Goal: Information Seeking & Learning: Learn about a topic

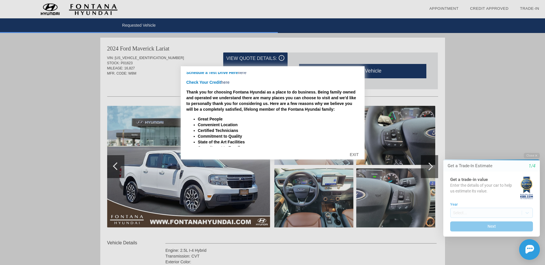
scroll to position [82, 0]
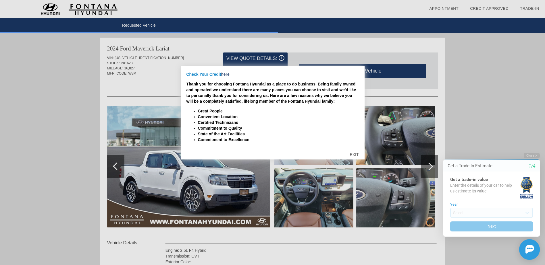
click at [355, 153] on div "EXIT" at bounding box center [354, 154] width 20 height 17
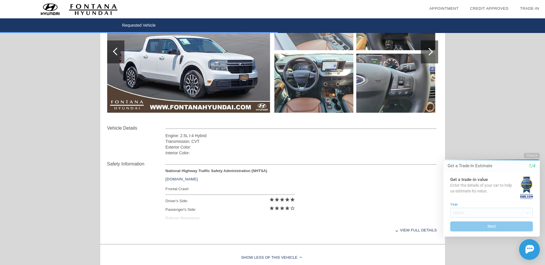
scroll to position [144, 0]
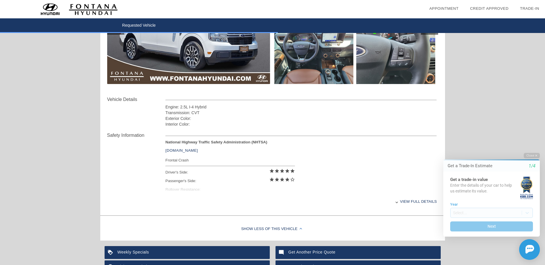
click at [425, 203] on div "View full details" at bounding box center [300, 202] width 271 height 14
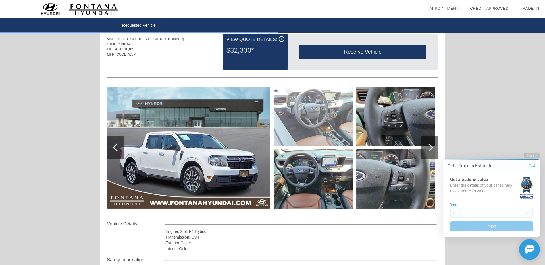
scroll to position [0, 0]
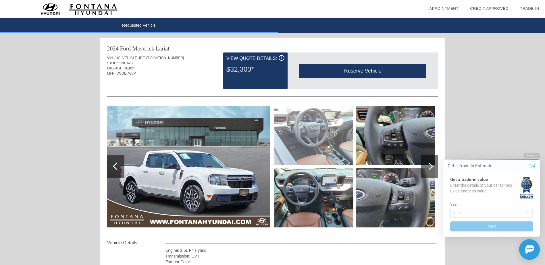
click at [282, 57] on div "i" at bounding box center [282, 58] width 6 height 6
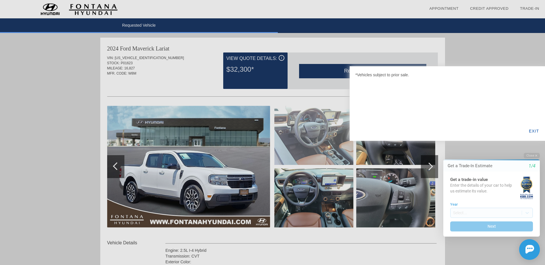
click at [282, 57] on div at bounding box center [272, 132] width 545 height 265
click at [531, 133] on div "EXIT" at bounding box center [534, 132] width 22 height 20
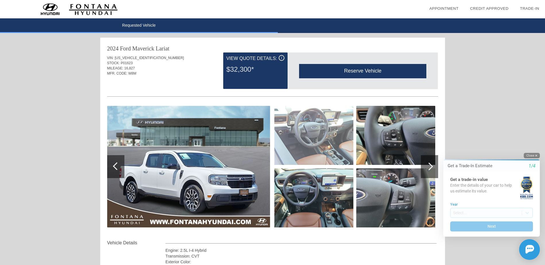
click at [532, 155] on button "Close" at bounding box center [532, 155] width 16 height 5
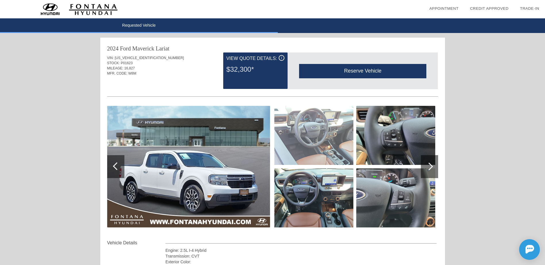
click at [431, 167] on div at bounding box center [429, 167] width 8 height 8
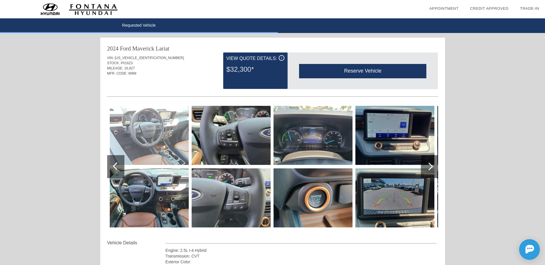
click at [431, 167] on div at bounding box center [429, 167] width 8 height 8
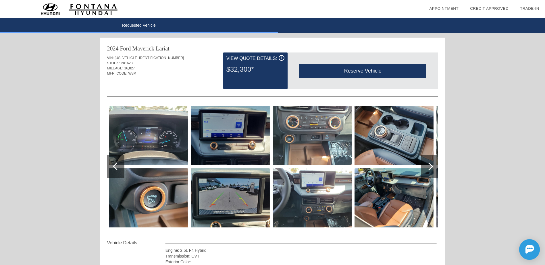
click at [430, 167] on div at bounding box center [429, 167] width 8 height 8
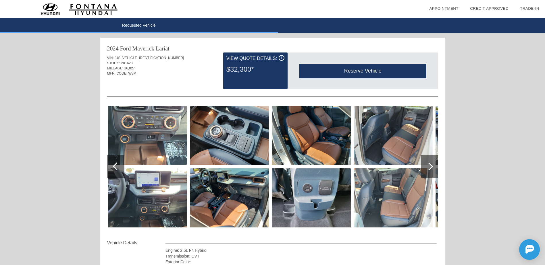
click at [430, 167] on div at bounding box center [429, 167] width 8 height 8
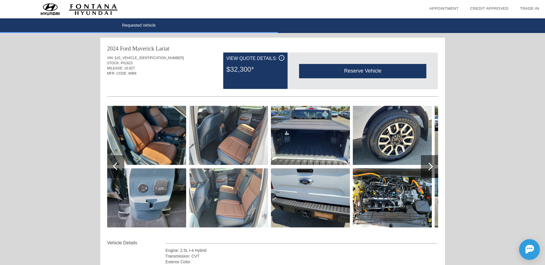
click at [430, 167] on div at bounding box center [429, 167] width 8 height 8
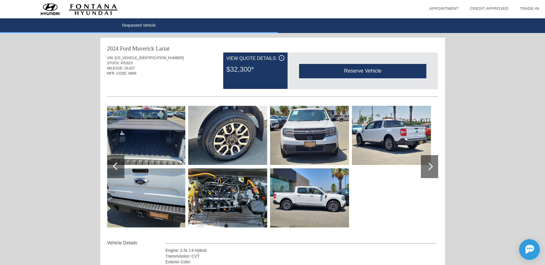
click at [430, 167] on div at bounding box center [429, 167] width 8 height 8
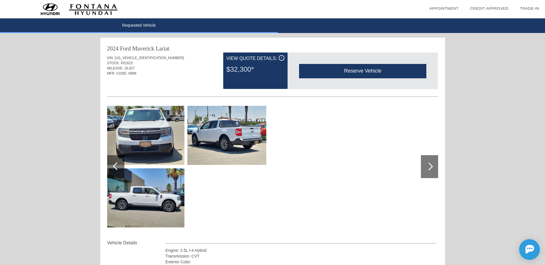
click at [430, 167] on div at bounding box center [429, 167] width 8 height 8
